Goal: Task Accomplishment & Management: Manage account settings

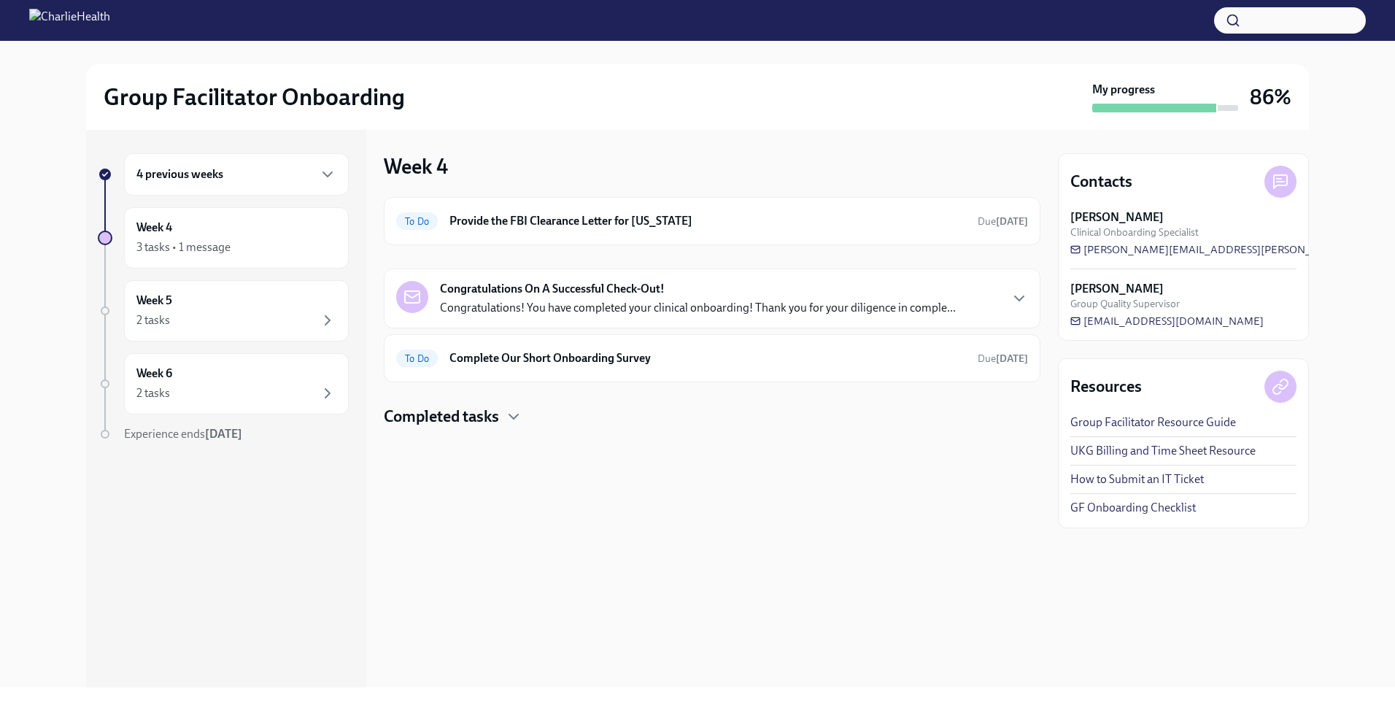
click at [443, 422] on h4 "Completed tasks" at bounding box center [441, 417] width 115 height 22
click at [211, 252] on div "3 tasks • 1 message" at bounding box center [183, 247] width 94 height 16
click at [231, 287] on div "Week 5 2 tasks" at bounding box center [236, 310] width 225 height 61
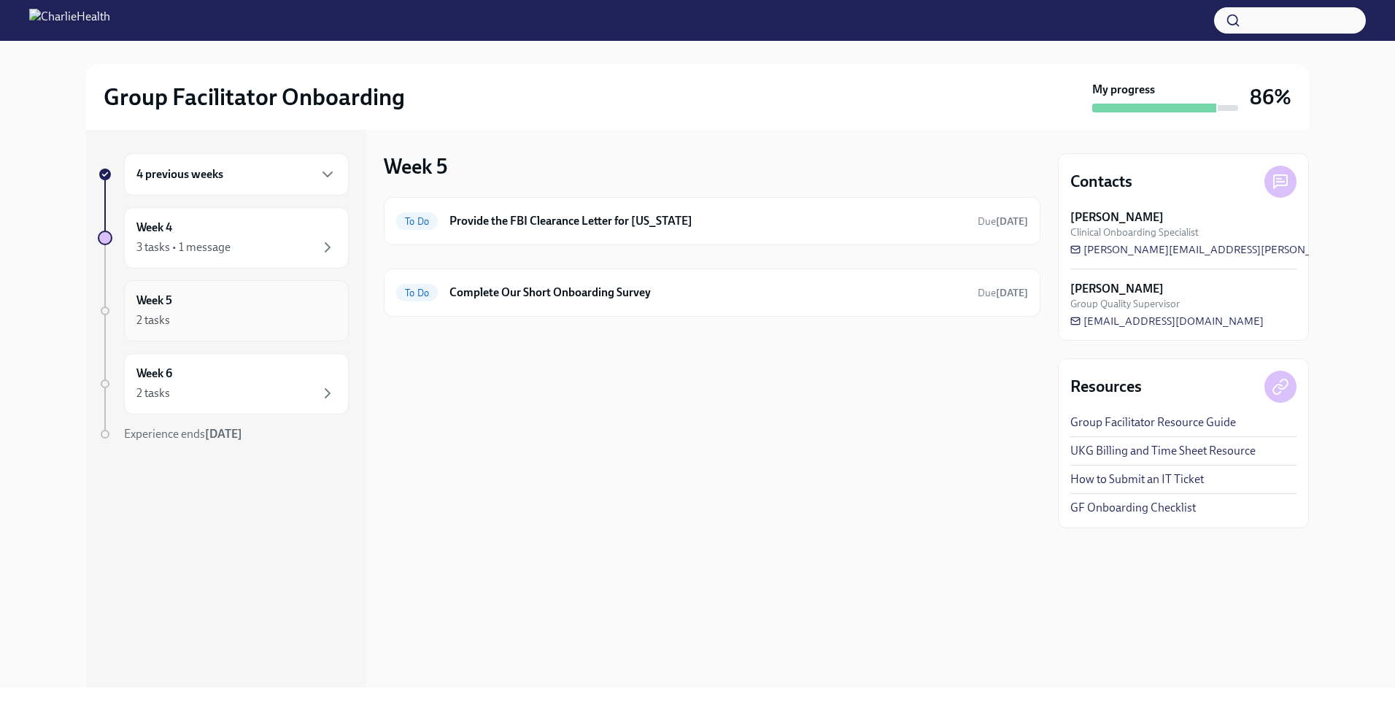
click at [236, 309] on div "Week 5 2 tasks" at bounding box center [236, 310] width 200 height 36
click at [271, 394] on div "2 tasks" at bounding box center [236, 393] width 200 height 18
